Goal: Task Accomplishment & Management: Use online tool/utility

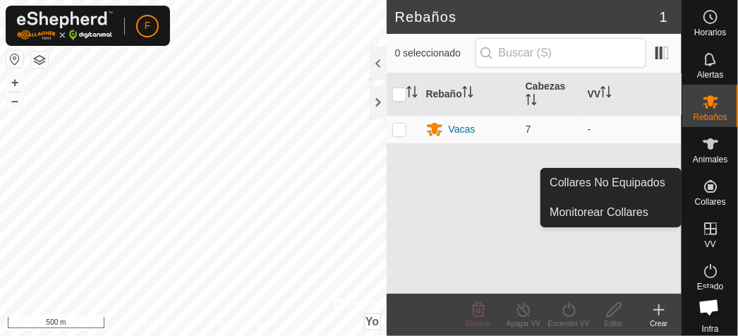
click at [705, 188] on icon at bounding box center [711, 186] width 13 height 13
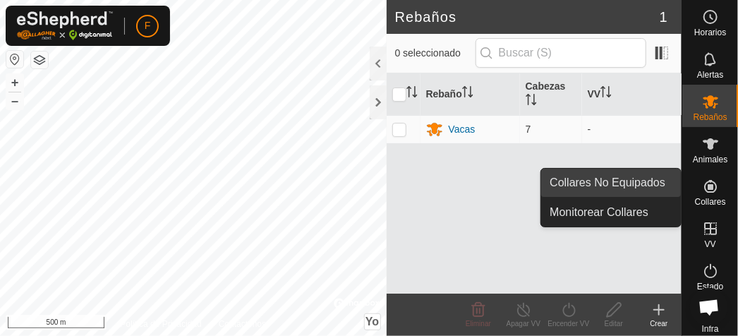
click at [629, 179] on link "Collares No Equipados" at bounding box center [611, 183] width 140 height 28
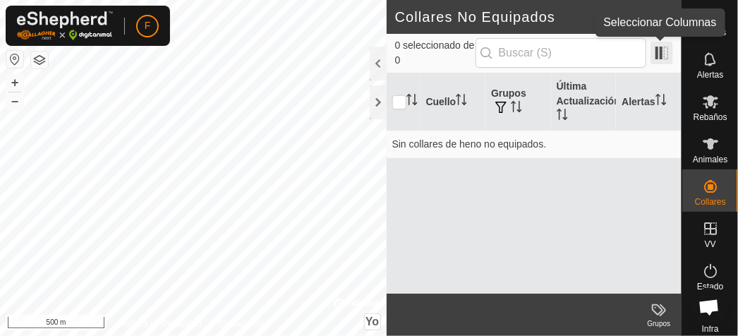
click at [662, 54] on span at bounding box center [662, 53] width 23 height 23
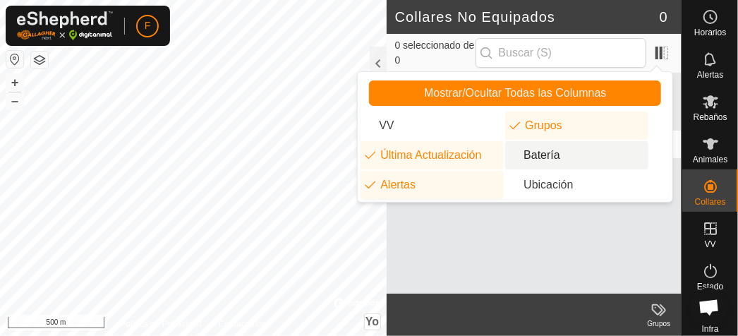
click at [551, 153] on li "Batería" at bounding box center [576, 155] width 143 height 28
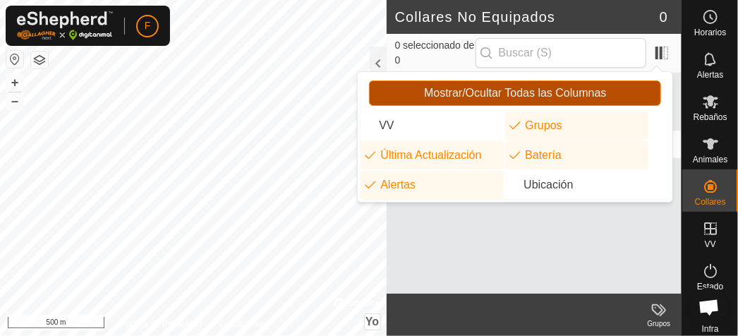
click at [515, 87] on span "Mostrar/Ocultar Todas las Columnas" at bounding box center [515, 93] width 182 height 13
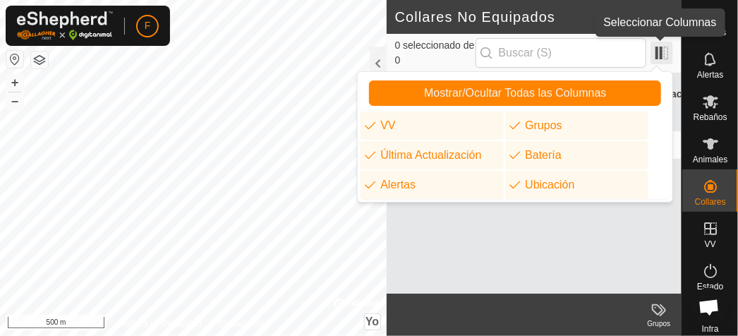
click at [664, 50] on span at bounding box center [662, 53] width 23 height 23
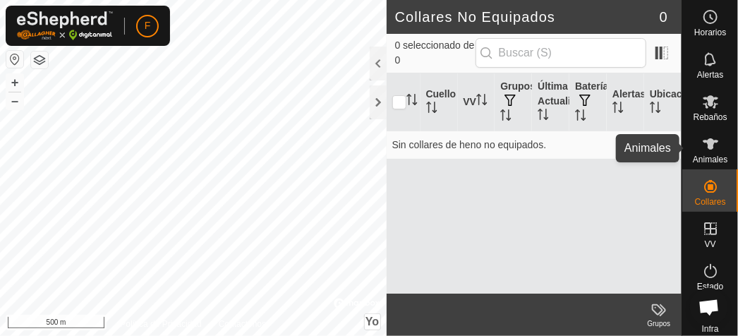
click at [702, 145] on icon at bounding box center [710, 144] width 17 height 17
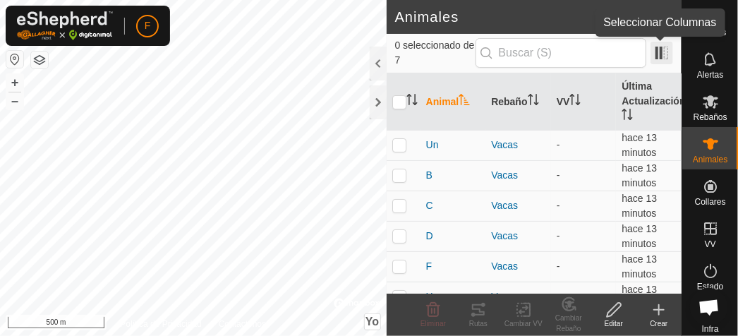
click at [659, 54] on span at bounding box center [662, 53] width 23 height 23
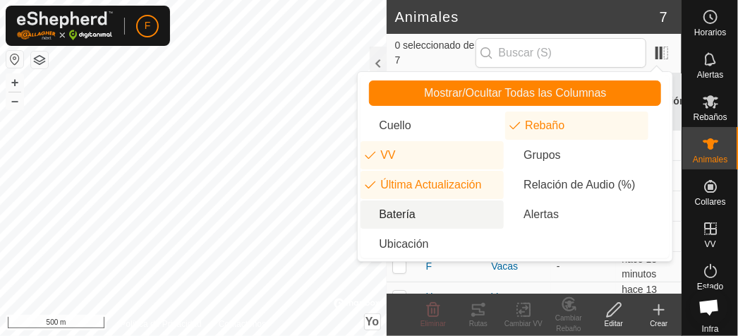
click at [405, 216] on li "Batería" at bounding box center [432, 214] width 143 height 28
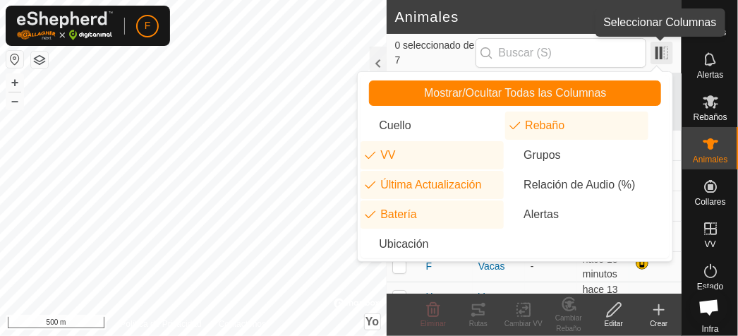
click at [669, 52] on span at bounding box center [662, 53] width 23 height 23
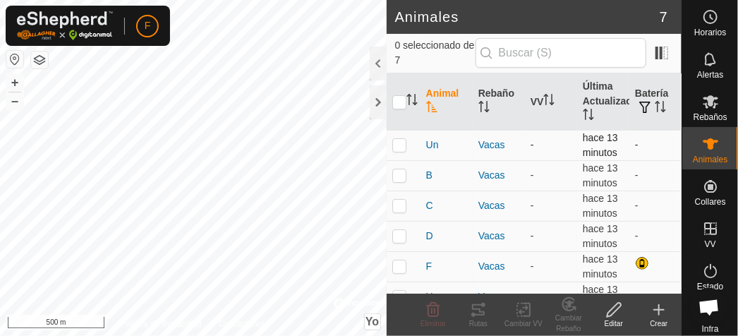
click at [402, 142] on p-checkbox at bounding box center [400, 144] width 14 height 11
checkbox input "false"
click at [400, 174] on p-checkbox at bounding box center [400, 174] width 14 height 11
click at [400, 173] on p-checkbox at bounding box center [400, 174] width 14 height 11
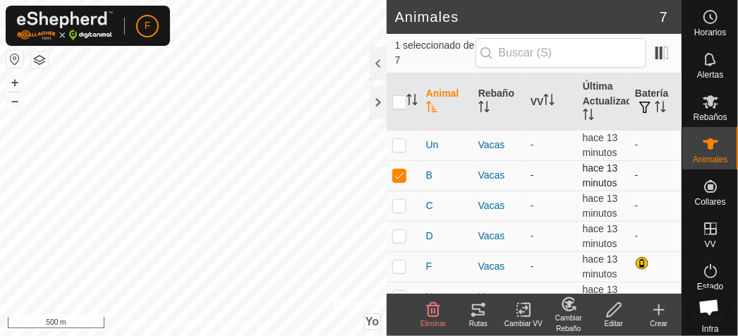
checkbox input "false"
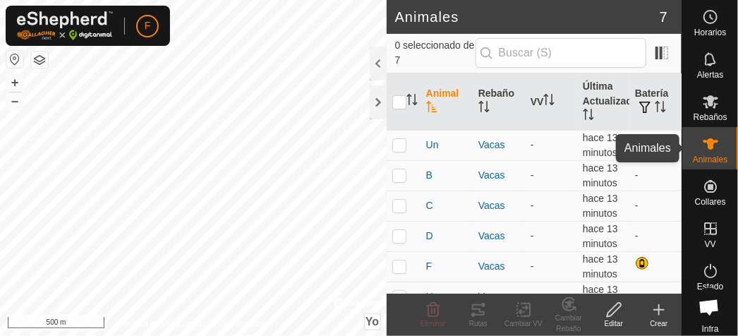
click at [703, 148] on icon at bounding box center [711, 143] width 16 height 11
click at [376, 101] on div at bounding box center [378, 102] width 17 height 34
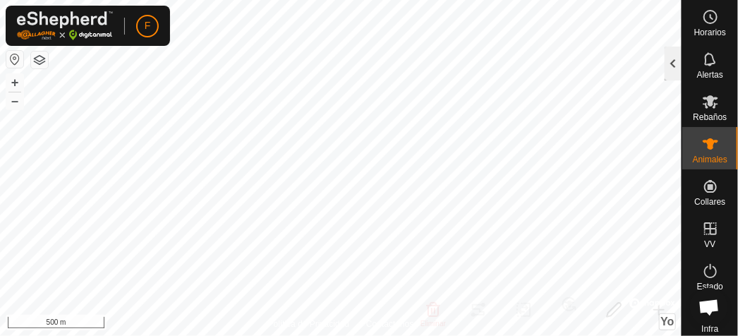
click at [667, 59] on div at bounding box center [673, 64] width 17 height 34
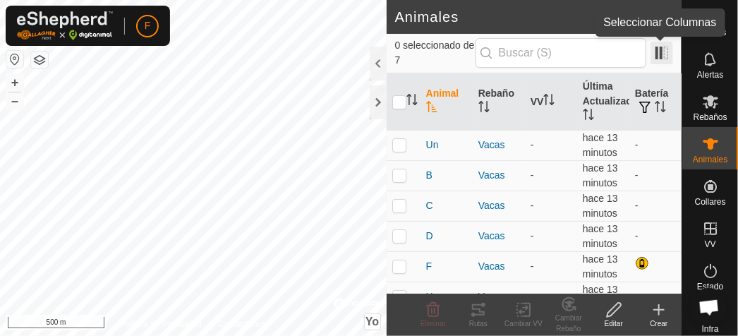
click at [664, 50] on span at bounding box center [662, 53] width 23 height 23
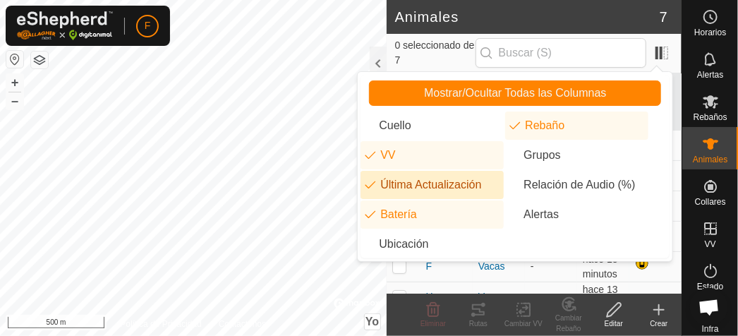
click at [369, 184] on li "Última Actualización" at bounding box center [432, 185] width 143 height 28
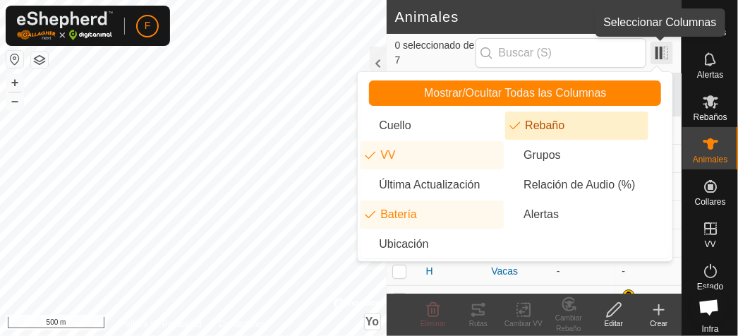
click at [662, 55] on span at bounding box center [662, 53] width 23 height 23
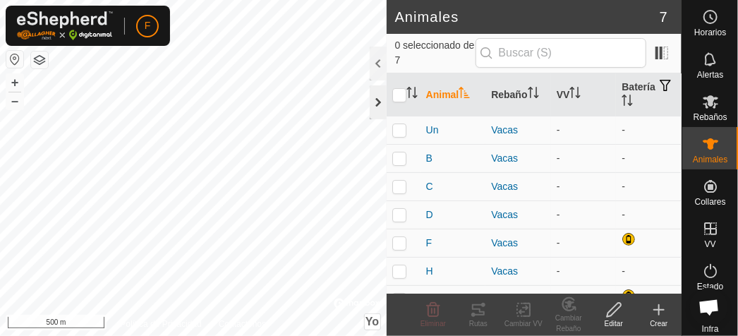
click at [379, 95] on div at bounding box center [378, 102] width 17 height 34
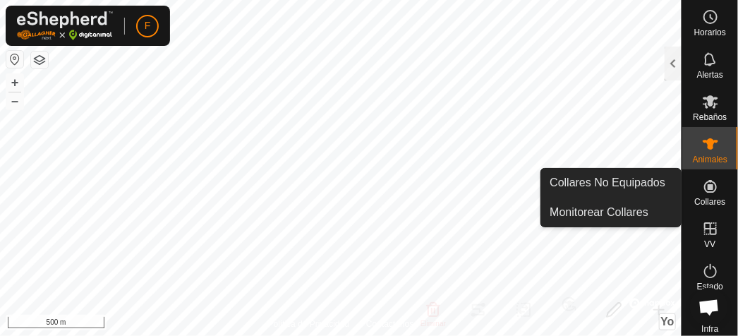
click at [709, 188] on icon at bounding box center [710, 186] width 17 height 17
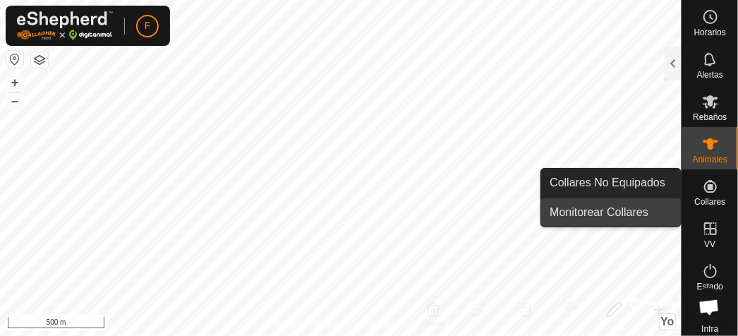
click at [619, 208] on link "Monitorear Collares" at bounding box center [611, 212] width 140 height 28
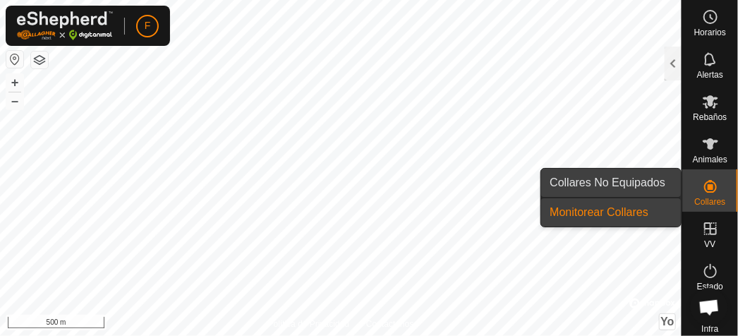
click at [635, 176] on link "Collares No Equipados" at bounding box center [611, 183] width 140 height 28
click at [635, 210] on link "Monitorear Collares" at bounding box center [611, 212] width 140 height 28
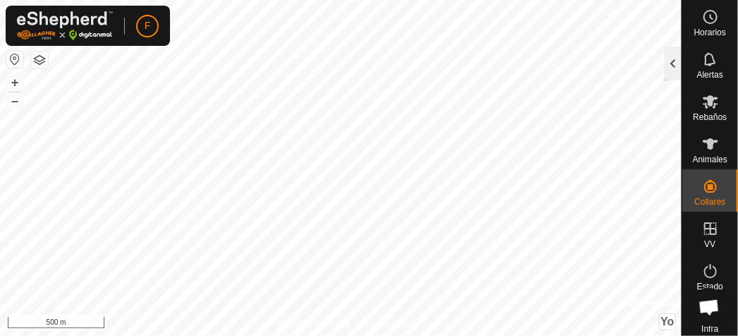
click at [674, 66] on div at bounding box center [673, 64] width 17 height 34
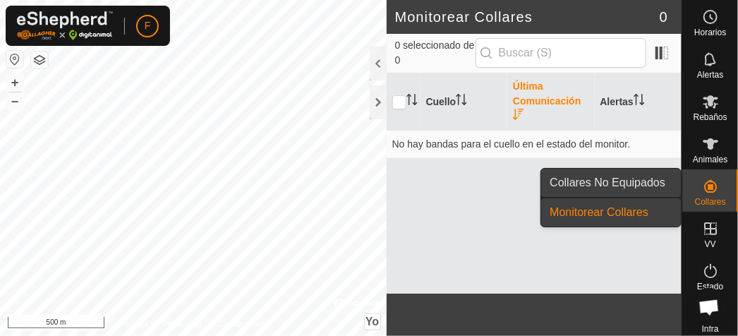
click at [649, 179] on link "Collares No Equipados" at bounding box center [611, 183] width 140 height 28
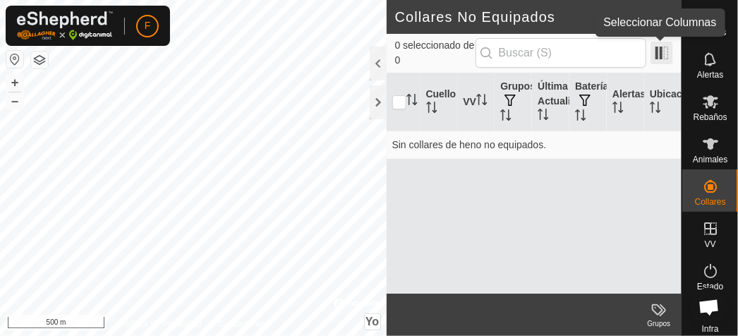
click at [660, 53] on span at bounding box center [662, 53] width 23 height 23
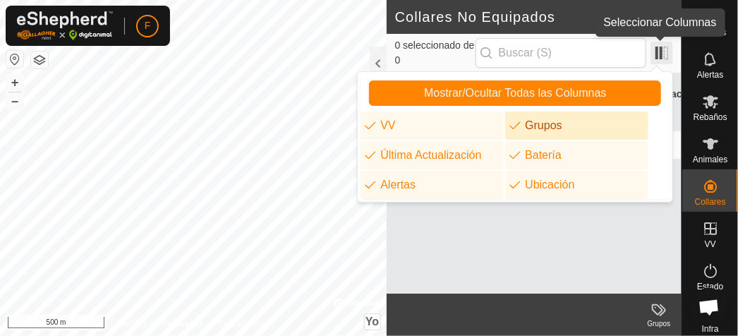
click at [663, 53] on span at bounding box center [662, 53] width 23 height 23
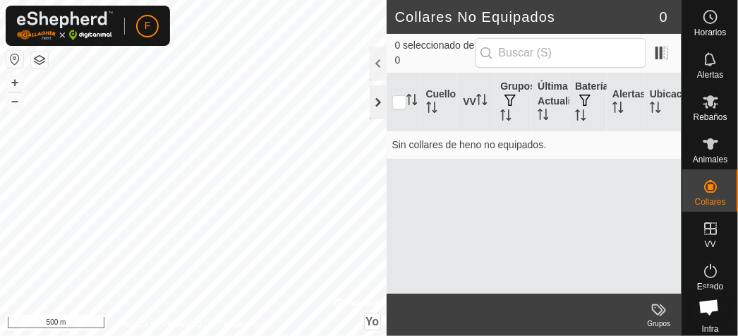
click at [378, 103] on div at bounding box center [378, 102] width 17 height 34
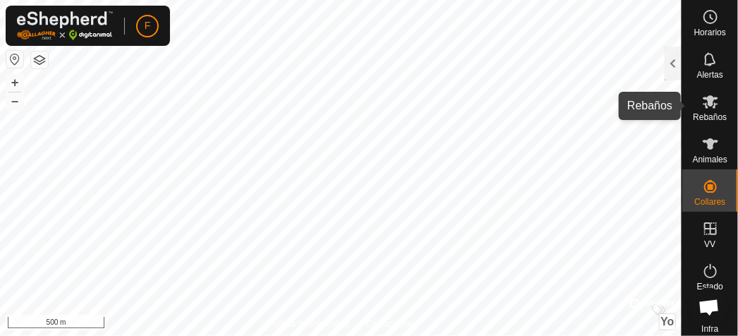
click at [707, 104] on icon at bounding box center [711, 101] width 16 height 13
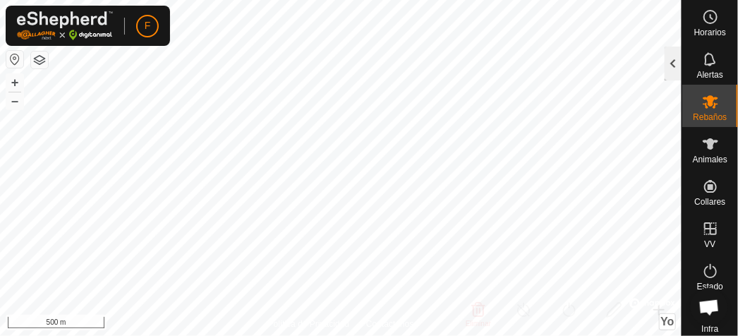
click at [673, 70] on div at bounding box center [673, 64] width 17 height 34
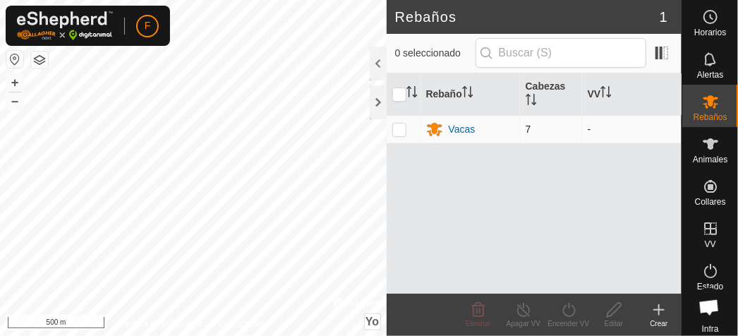
click at [403, 128] on p-checkbox at bounding box center [400, 129] width 14 height 11
checkbox input "true"
click at [571, 308] on icon at bounding box center [570, 309] width 18 height 17
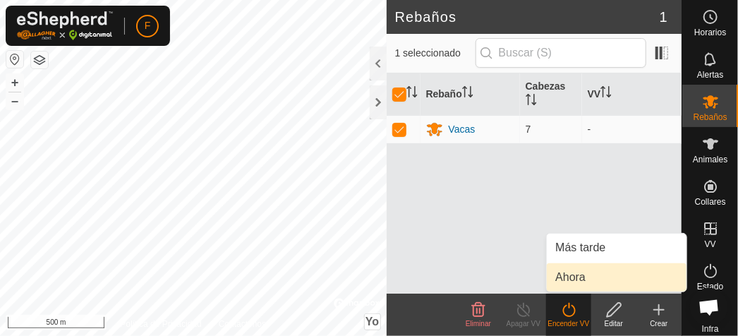
click at [573, 275] on link "Ahora" at bounding box center [617, 277] width 140 height 28
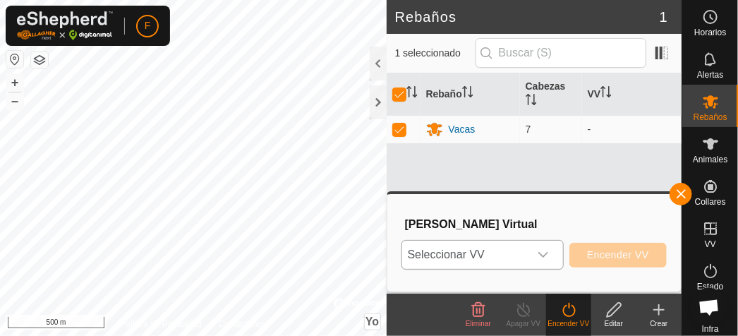
click at [549, 251] on icon "Disparador desplegable" at bounding box center [543, 254] width 11 height 11
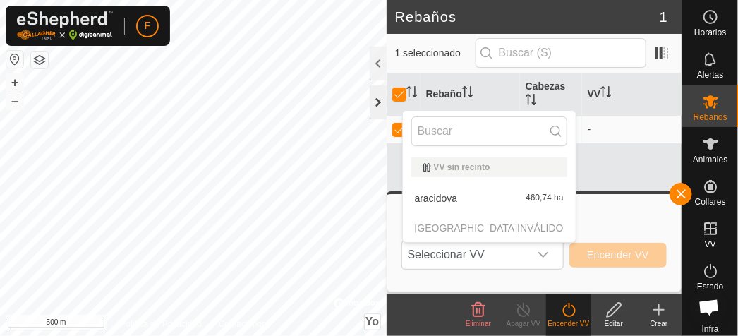
click at [374, 98] on div at bounding box center [378, 102] width 17 height 34
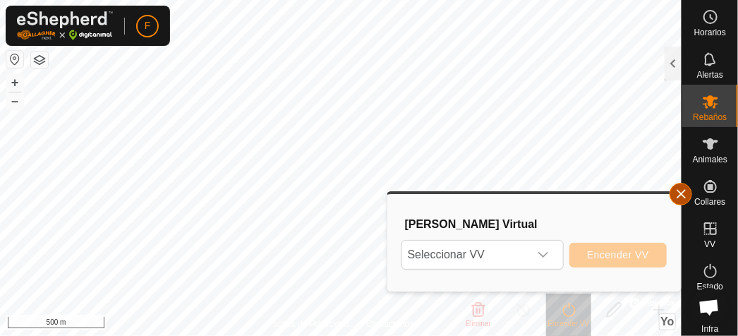
click at [687, 191] on button "button" at bounding box center [681, 194] width 23 height 23
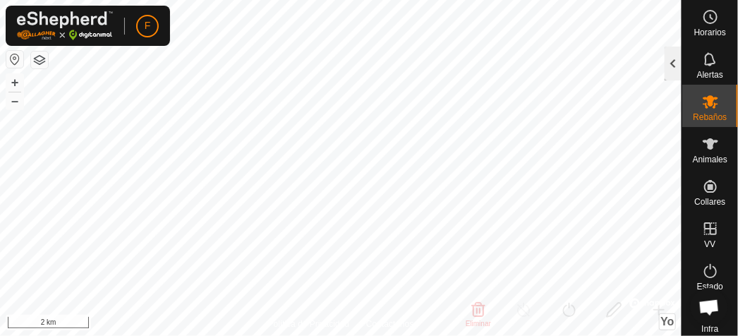
click at [675, 64] on div at bounding box center [673, 64] width 17 height 34
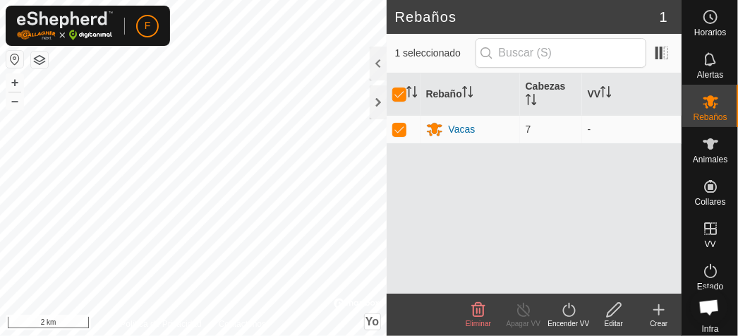
click at [568, 310] on icon at bounding box center [570, 309] width 18 height 17
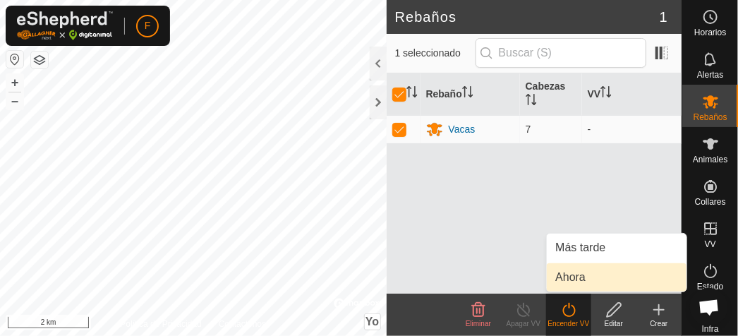
click at [565, 276] on link "Ahora" at bounding box center [617, 277] width 140 height 28
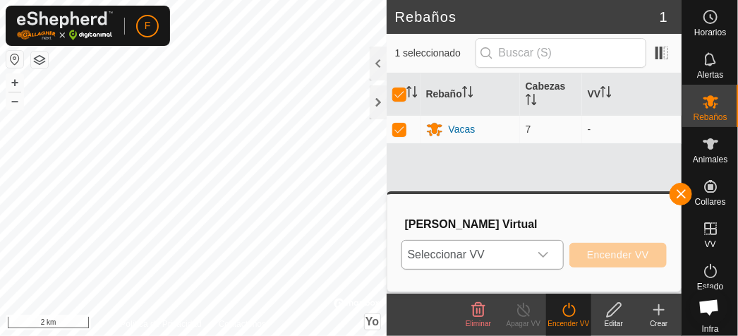
click at [548, 253] on icon "Disparador desplegable" at bounding box center [543, 254] width 11 height 11
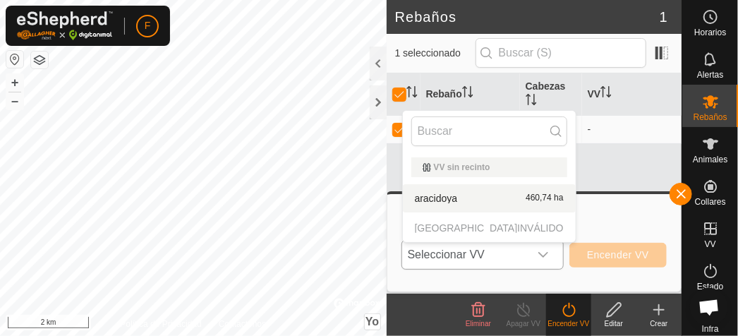
click at [457, 229] on p-selectitem "[GEOGRAPHIC_DATA] INVÁLIDO" at bounding box center [489, 228] width 173 height 28
click at [451, 223] on p-selectitem "[GEOGRAPHIC_DATA] INVÁLIDO" at bounding box center [489, 228] width 173 height 28
click at [444, 194] on li "aracidoya 460,74 ha" at bounding box center [489, 198] width 173 height 28
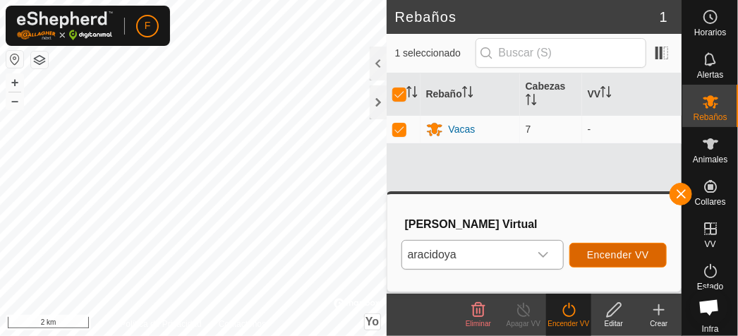
click at [611, 256] on span "Encender VV" at bounding box center [618, 254] width 62 height 11
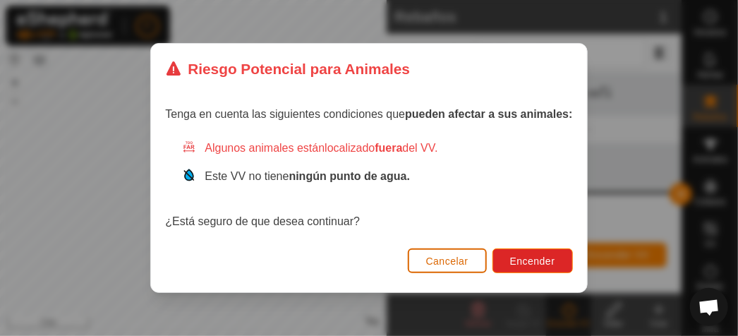
click at [429, 258] on span "Cancelar" at bounding box center [447, 261] width 42 height 11
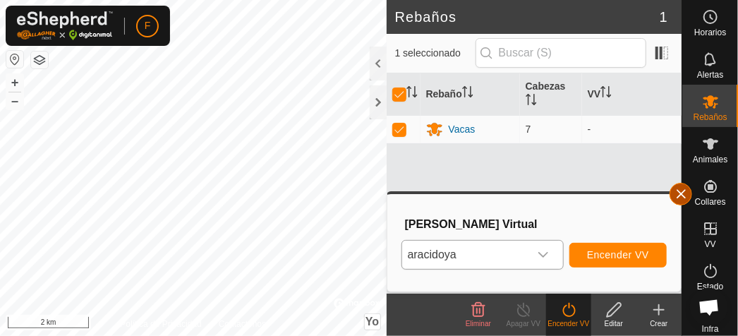
click at [681, 191] on button "button" at bounding box center [681, 194] width 23 height 23
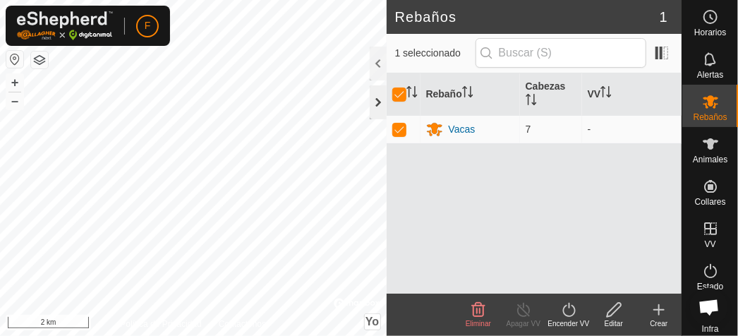
click at [374, 99] on div at bounding box center [378, 102] width 17 height 34
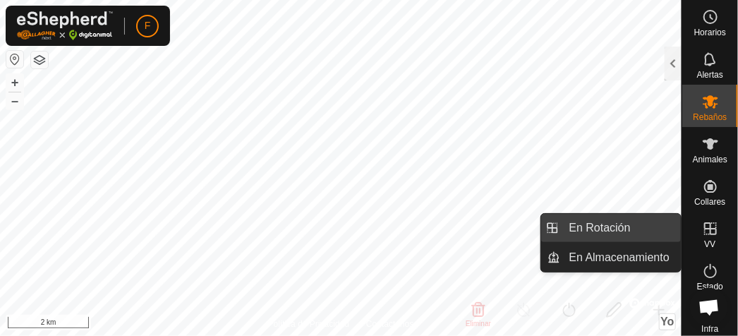
click at [609, 226] on link "En Rotación" at bounding box center [621, 228] width 121 height 28
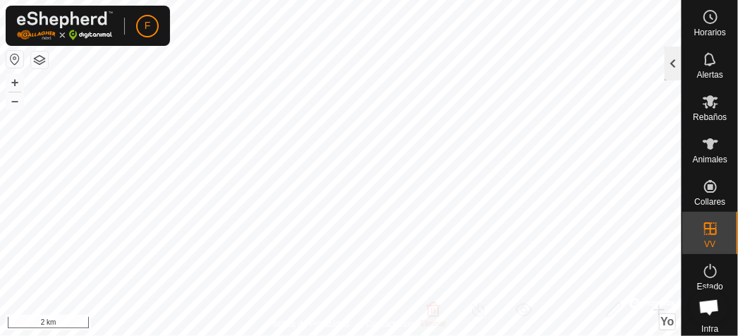
click at [671, 61] on div at bounding box center [673, 64] width 17 height 34
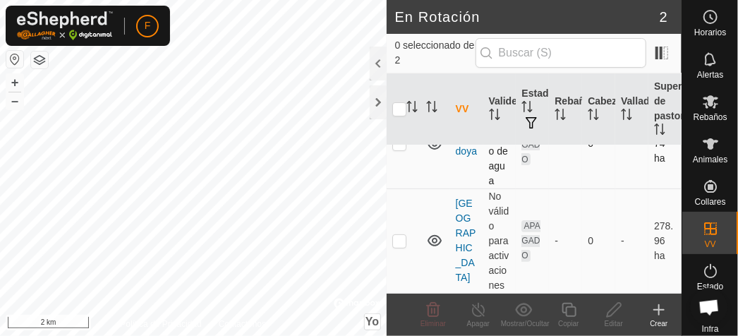
scroll to position [102, 0]
click at [398, 235] on p-checkbox at bounding box center [400, 240] width 14 height 11
click at [526, 309] on icon at bounding box center [523, 309] width 17 height 13
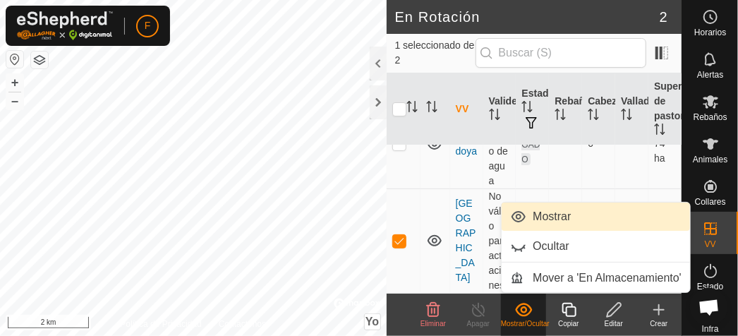
click at [551, 214] on link "Mostrar" at bounding box center [596, 217] width 188 height 28
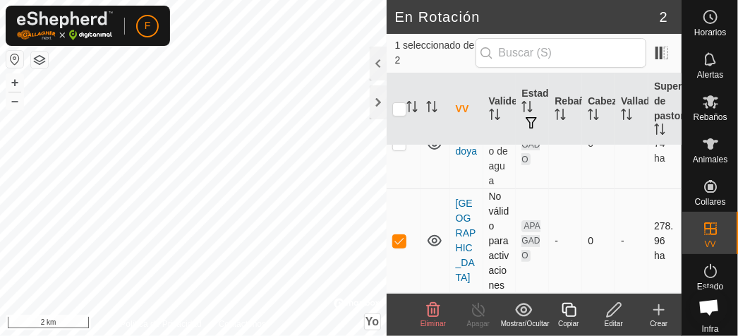
checkbox input "false"
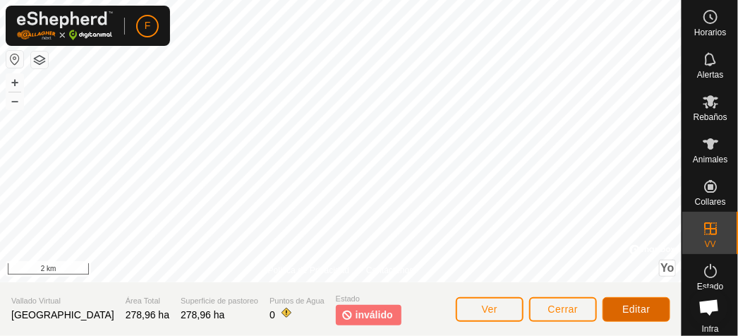
click at [640, 307] on span "Editar" at bounding box center [637, 309] width 28 height 11
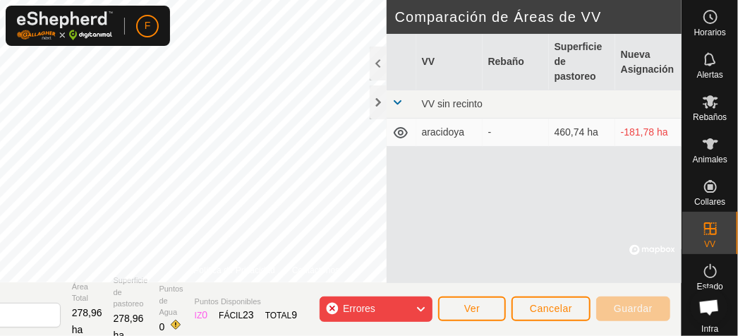
click at [421, 308] on icon at bounding box center [420, 309] width 11 height 18
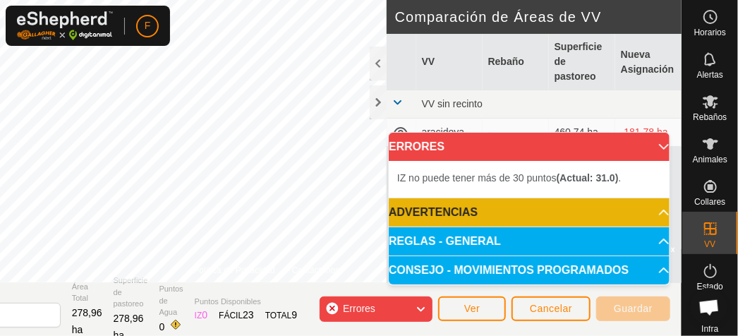
click at [421, 305] on icon at bounding box center [420, 309] width 11 height 18
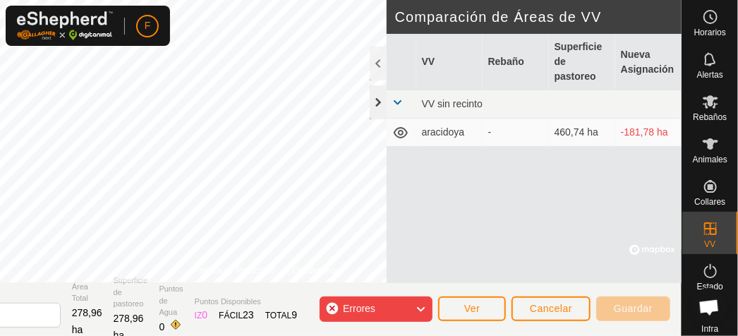
click at [373, 101] on div at bounding box center [378, 102] width 17 height 34
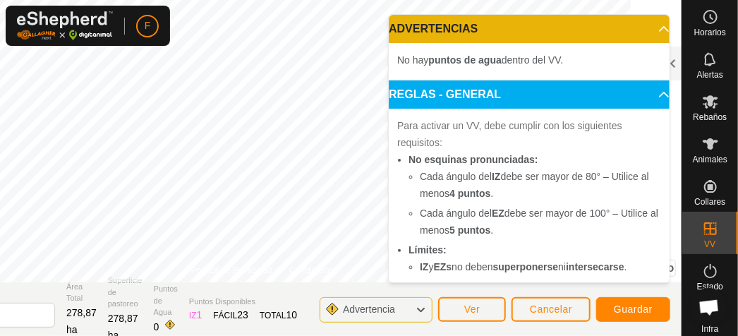
click at [418, 309] on icon at bounding box center [420, 310] width 11 height 18
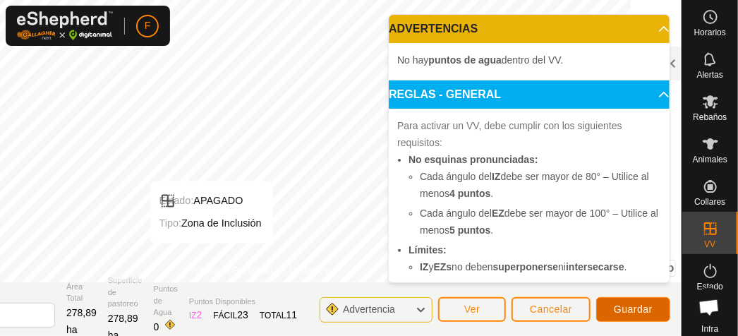
click at [645, 309] on span "Guardar" at bounding box center [633, 309] width 39 height 11
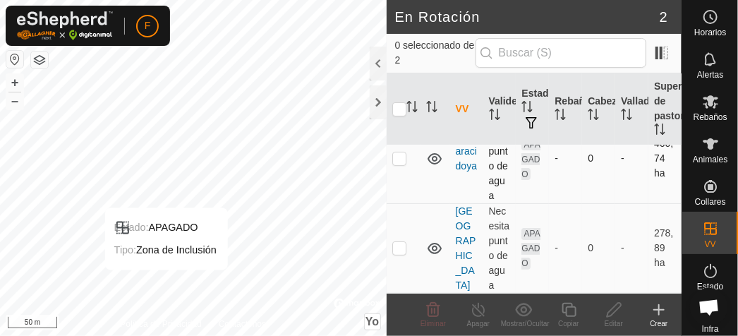
scroll to position [88, 0]
